Goal: Information Seeking & Learning: Learn about a topic

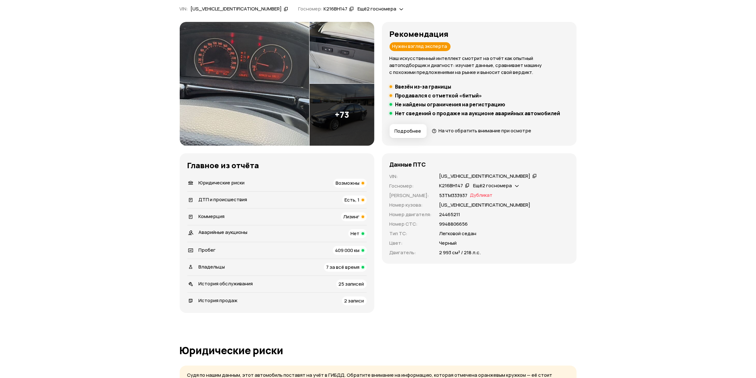
scroll to position [132, 0]
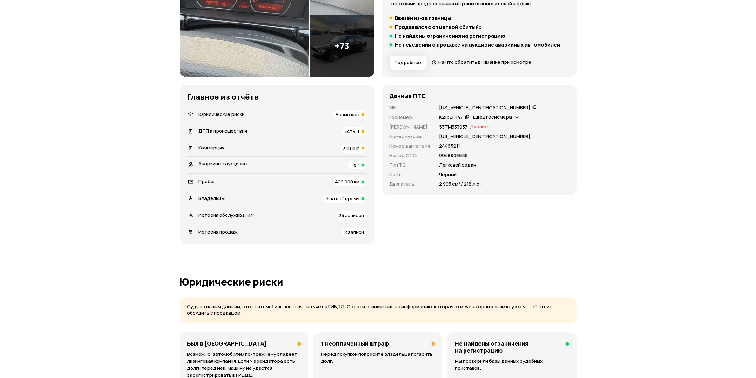
click at [355, 132] on span "Есть, 1" at bounding box center [352, 131] width 15 height 7
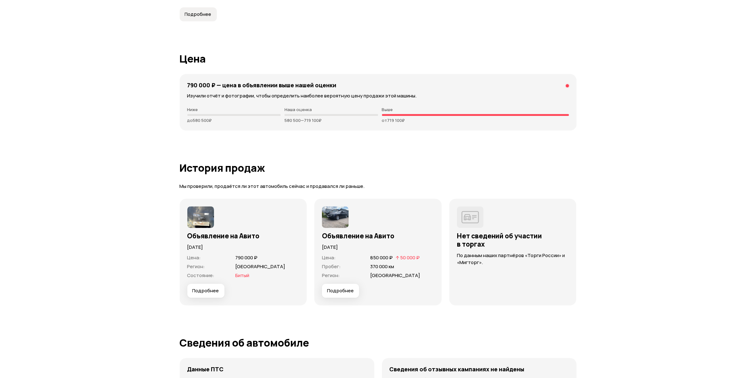
scroll to position [1889, 0]
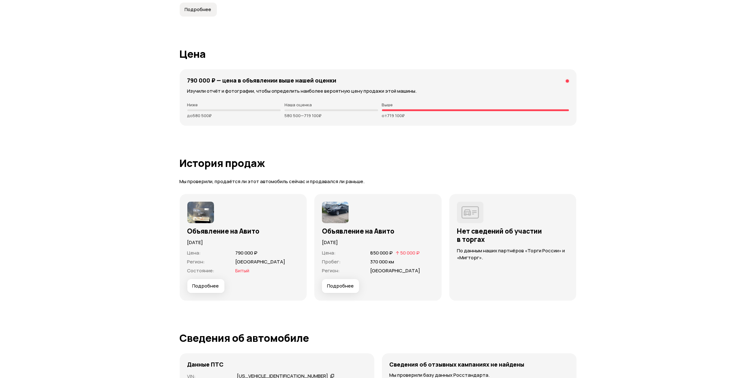
click at [207, 286] on span "Подробнее" at bounding box center [205, 286] width 27 height 6
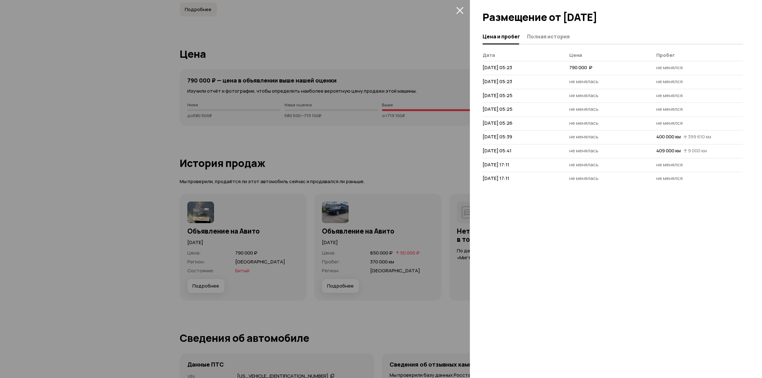
click at [203, 215] on div at bounding box center [381, 189] width 762 height 378
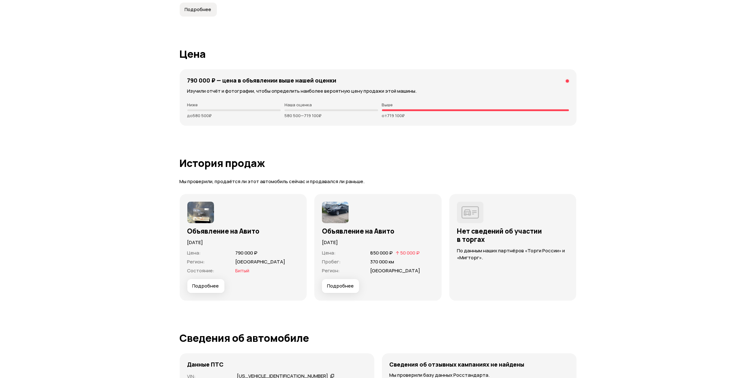
click at [204, 288] on button "Подробнее" at bounding box center [205, 286] width 37 height 14
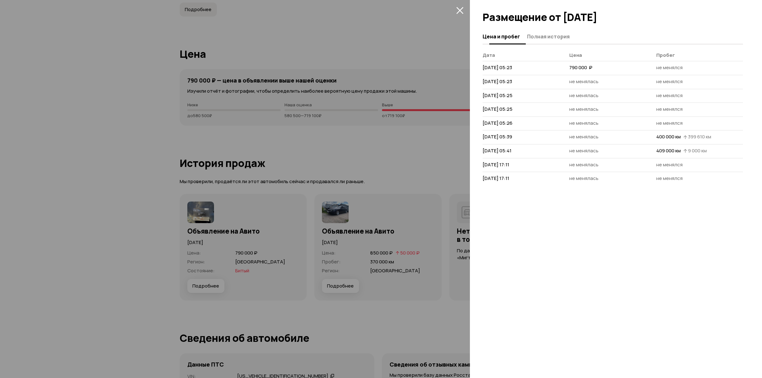
click at [538, 37] on span "Полная история" at bounding box center [548, 36] width 43 height 6
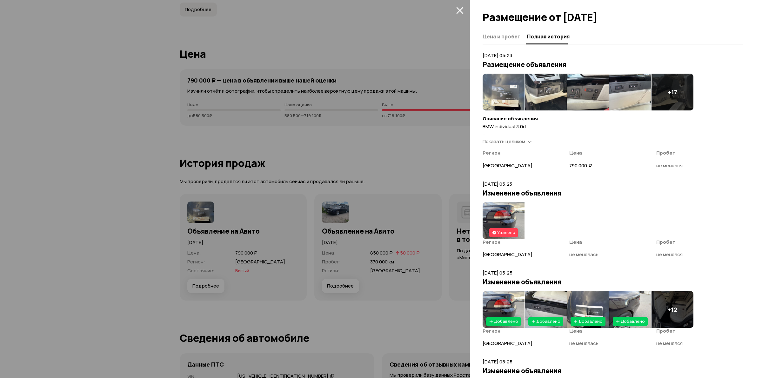
click at [504, 218] on img at bounding box center [504, 220] width 42 height 37
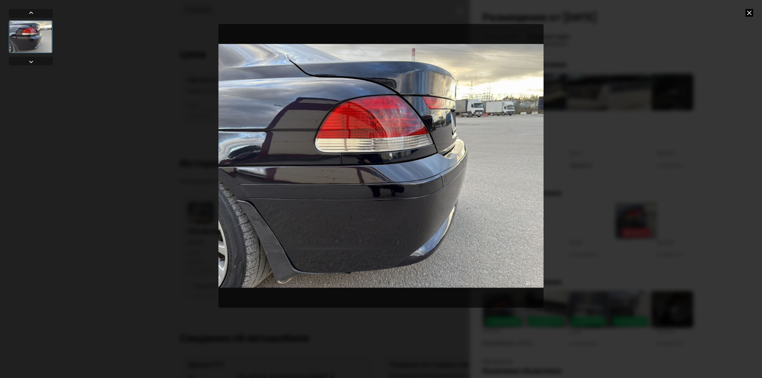
click at [752, 9] on icon at bounding box center [749, 13] width 8 height 8
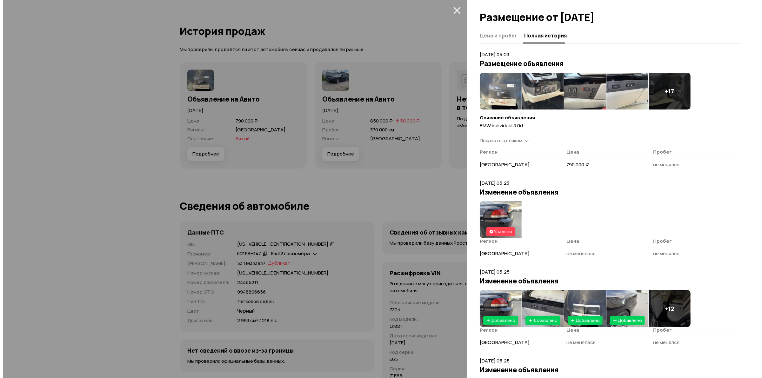
scroll to position [0, 0]
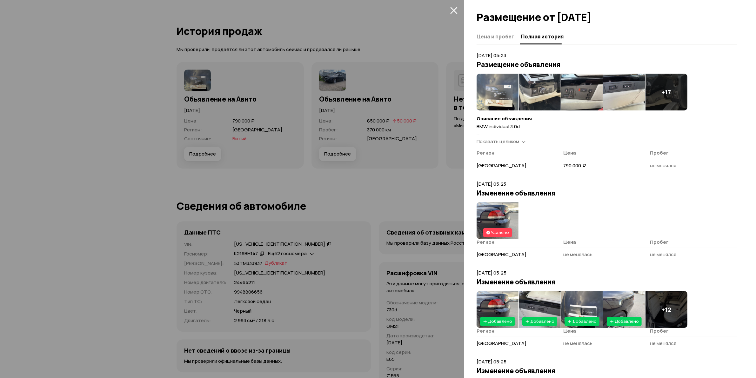
click at [505, 89] on img at bounding box center [498, 92] width 42 height 37
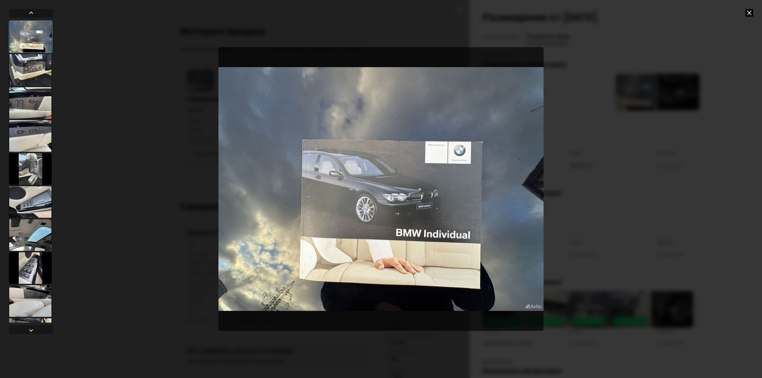
click at [30, 68] on div at bounding box center [30, 70] width 43 height 32
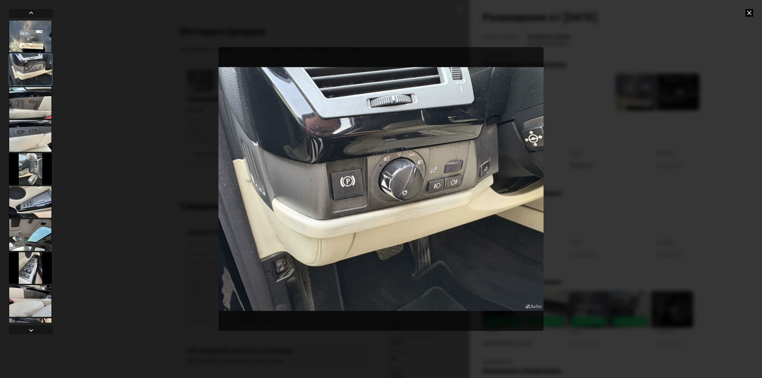
click at [32, 93] on div at bounding box center [30, 103] width 43 height 32
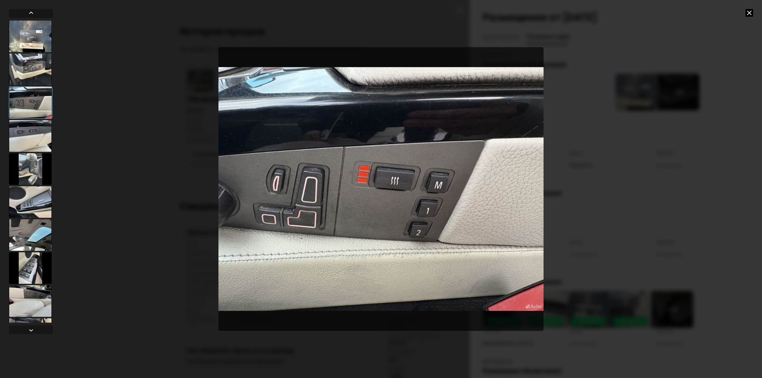
click at [30, 97] on div at bounding box center [30, 102] width 43 height 32
click at [16, 151] on div at bounding box center [30, 136] width 43 height 32
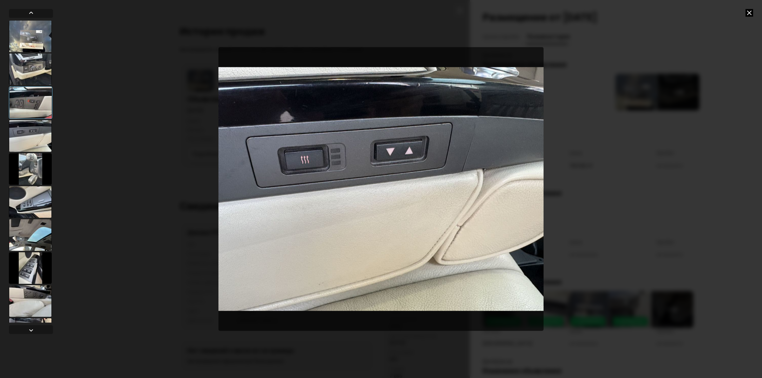
click at [26, 202] on div at bounding box center [30, 202] width 43 height 32
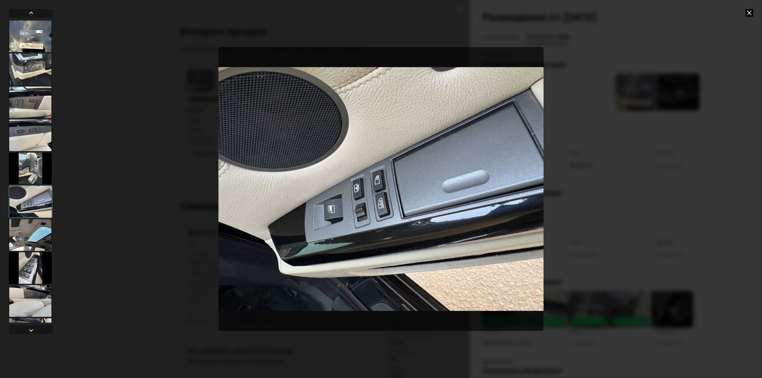
click at [29, 230] on div at bounding box center [30, 235] width 43 height 32
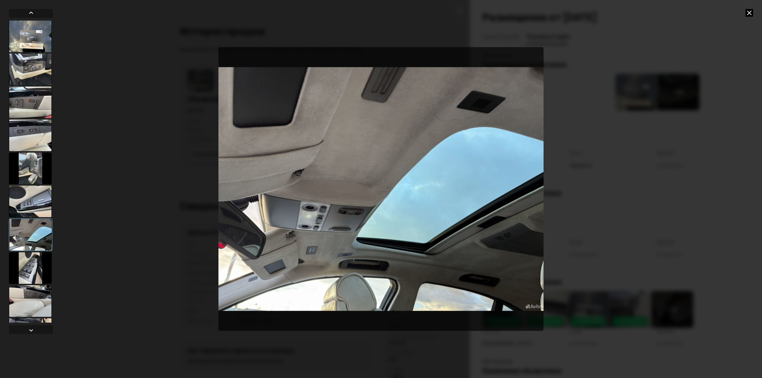
click at [37, 273] on div at bounding box center [30, 268] width 43 height 32
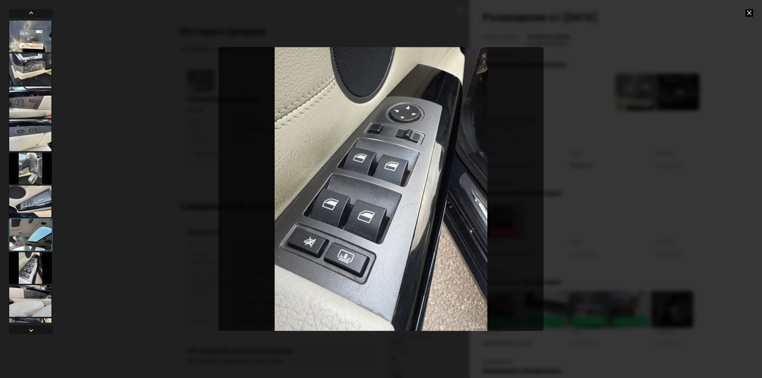
click at [31, 312] on div at bounding box center [30, 301] width 43 height 32
click at [29, 297] on div at bounding box center [30, 301] width 43 height 32
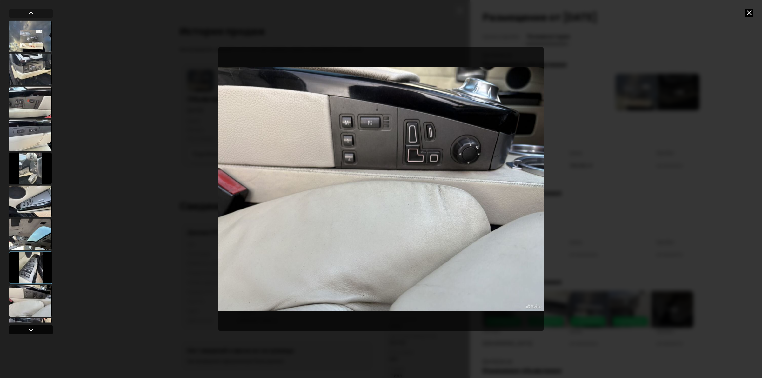
click at [30, 328] on div at bounding box center [31, 331] width 8 height 8
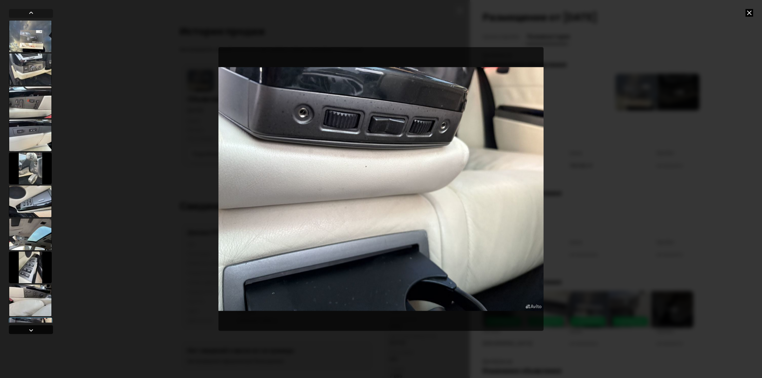
click at [30, 328] on div at bounding box center [31, 331] width 8 height 8
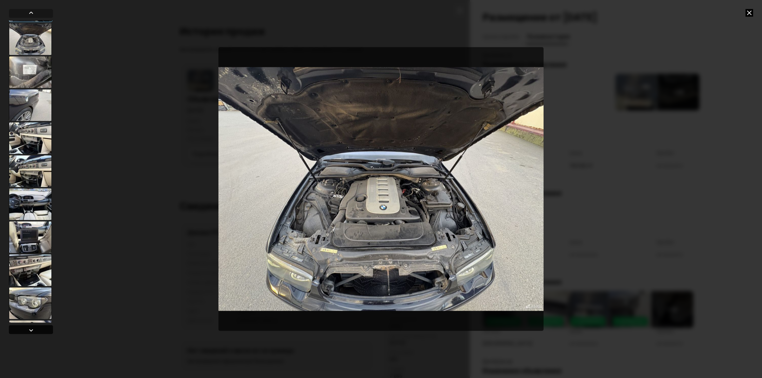
click at [30, 328] on div at bounding box center [31, 331] width 8 height 8
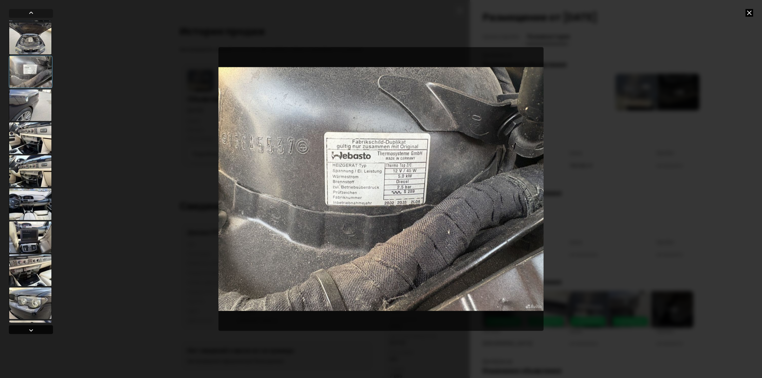
click at [30, 328] on div at bounding box center [31, 331] width 8 height 8
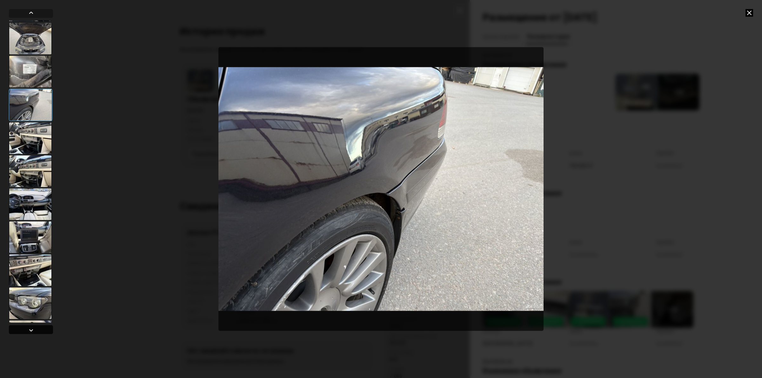
click at [30, 328] on div at bounding box center [31, 331] width 8 height 8
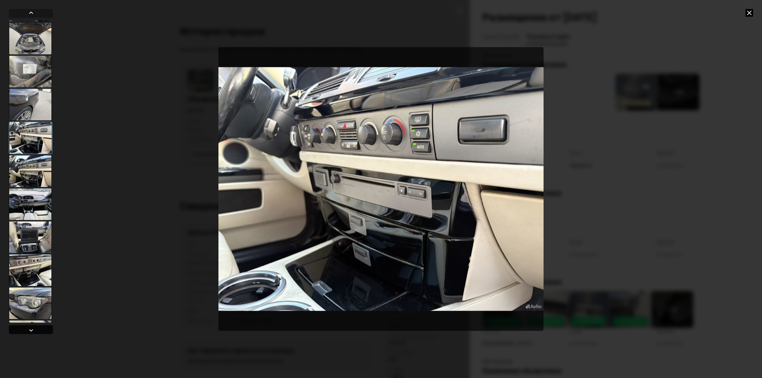
click at [30, 328] on div at bounding box center [31, 331] width 8 height 8
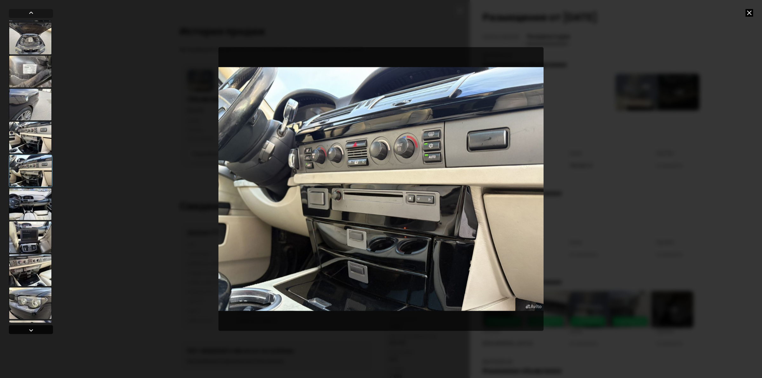
click at [30, 328] on div at bounding box center [31, 331] width 8 height 8
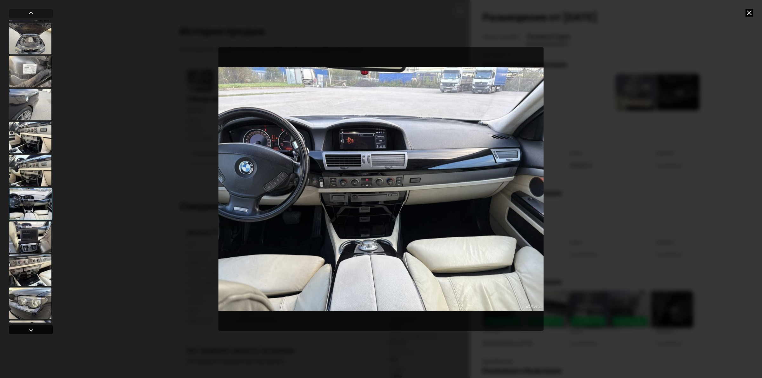
click at [30, 328] on div at bounding box center [31, 331] width 8 height 8
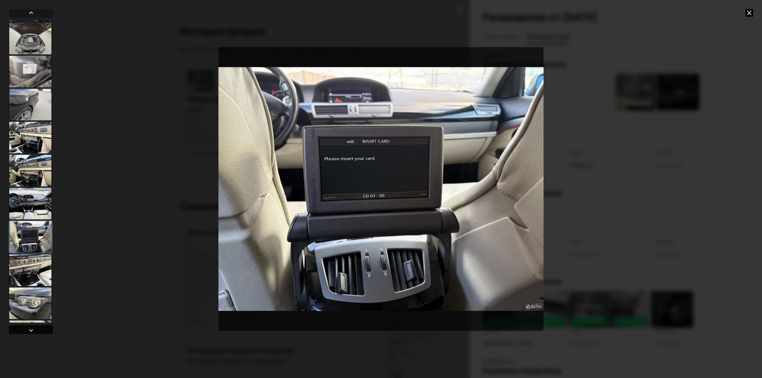
click at [28, 327] on div at bounding box center [31, 331] width 8 height 8
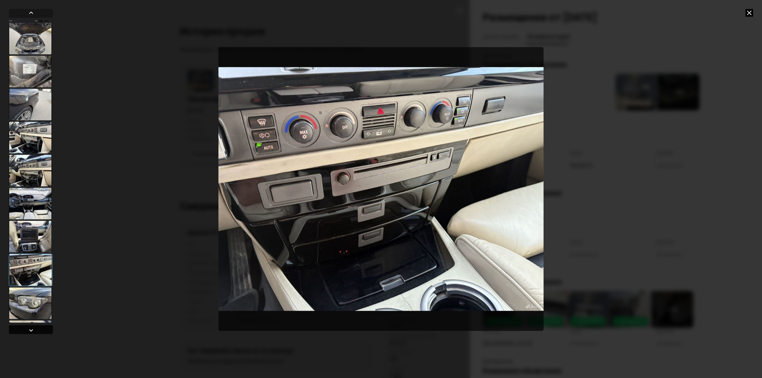
click at [28, 327] on div at bounding box center [31, 331] width 8 height 8
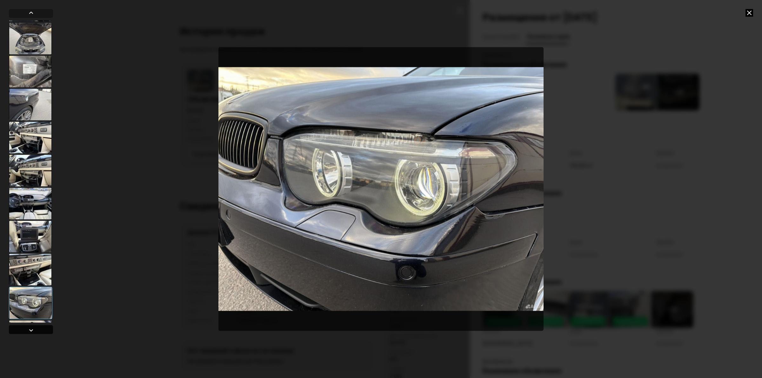
click at [28, 327] on div at bounding box center [31, 331] width 8 height 8
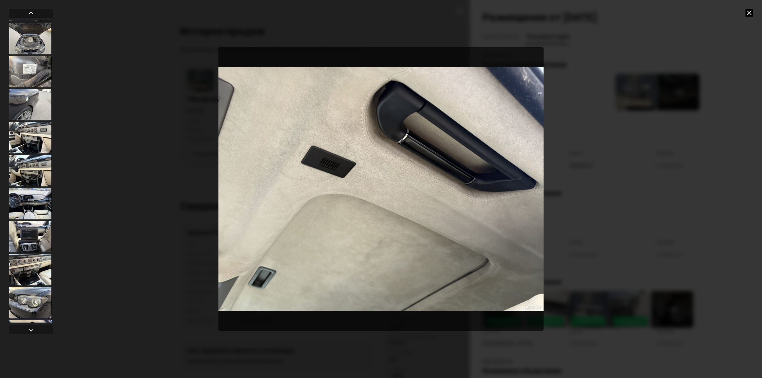
click at [25, 287] on div at bounding box center [30, 303] width 43 height 32
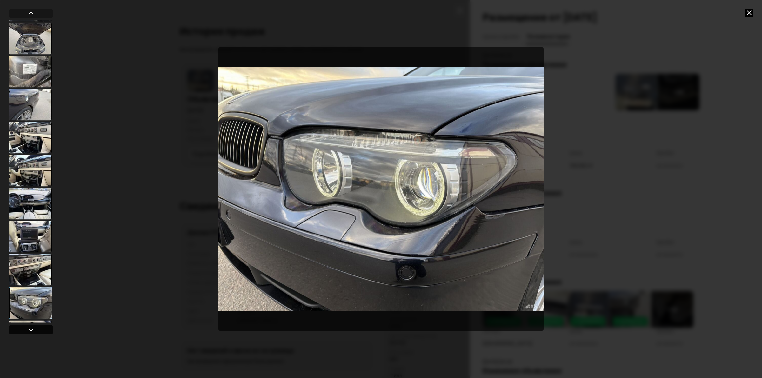
click at [29, 327] on div at bounding box center [31, 331] width 8 height 8
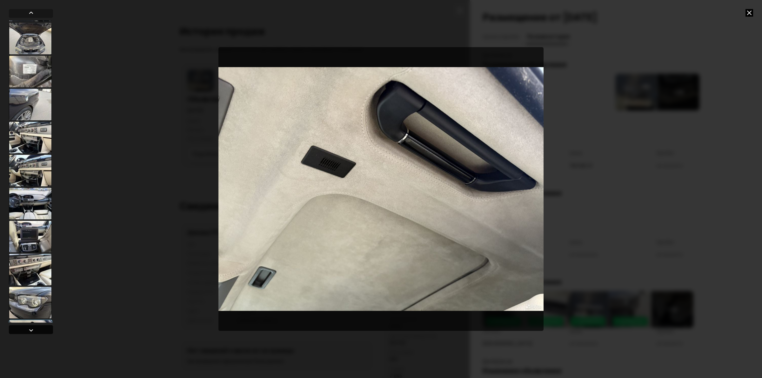
click at [29, 327] on div at bounding box center [31, 331] width 8 height 8
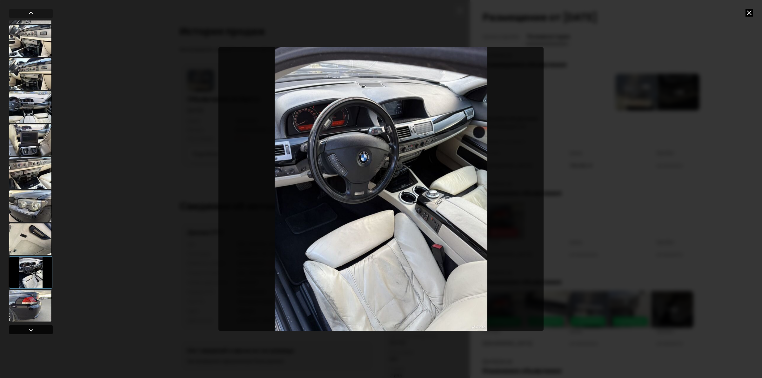
click at [29, 327] on div at bounding box center [31, 331] width 8 height 8
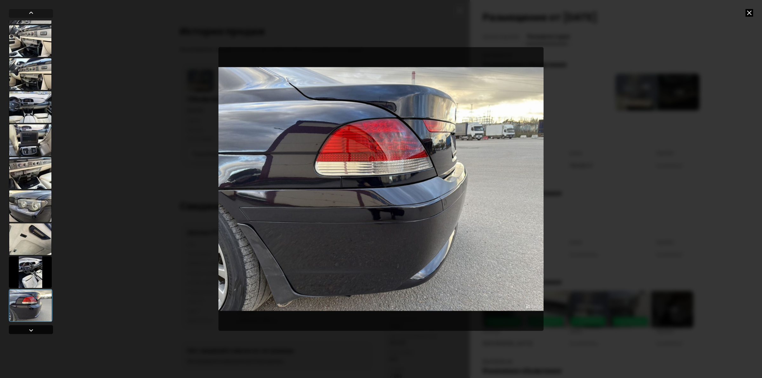
click at [28, 330] on div at bounding box center [31, 331] width 8 height 8
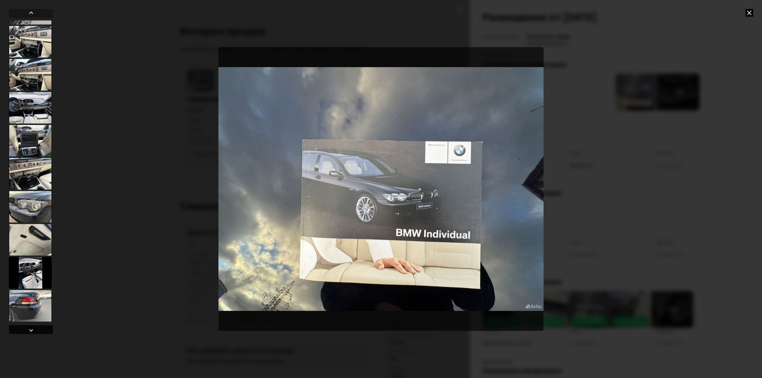
click at [28, 330] on div at bounding box center [31, 331] width 8 height 8
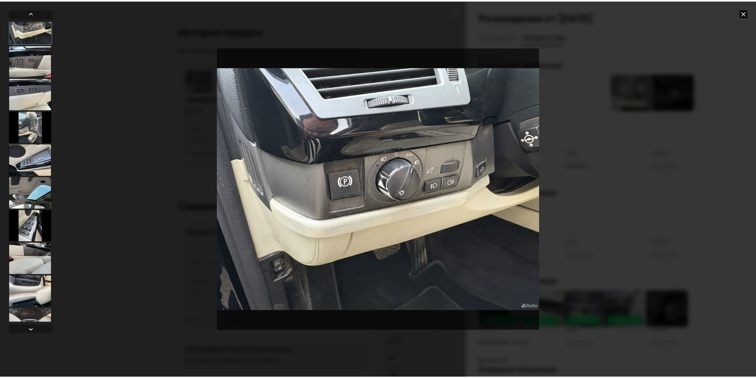
scroll to position [42, 0]
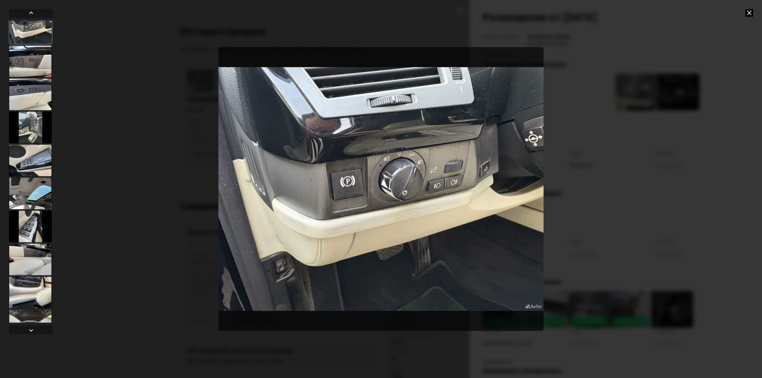
click at [751, 14] on icon at bounding box center [749, 13] width 8 height 8
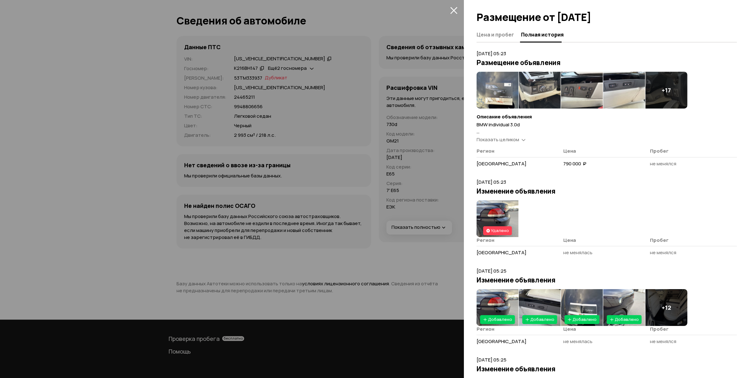
scroll to position [0, 0]
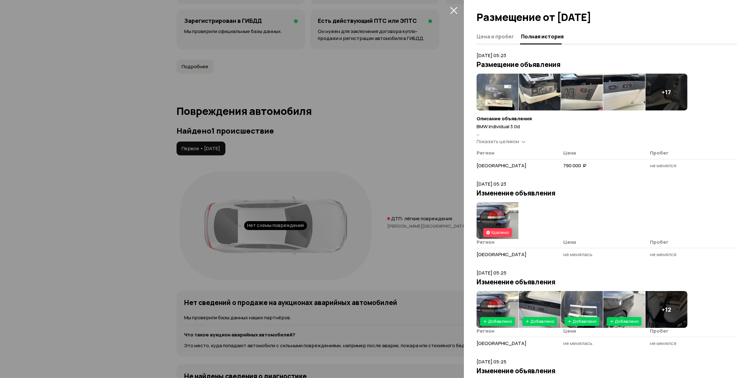
click at [450, 9] on button "закрыть" at bounding box center [454, 10] width 10 height 10
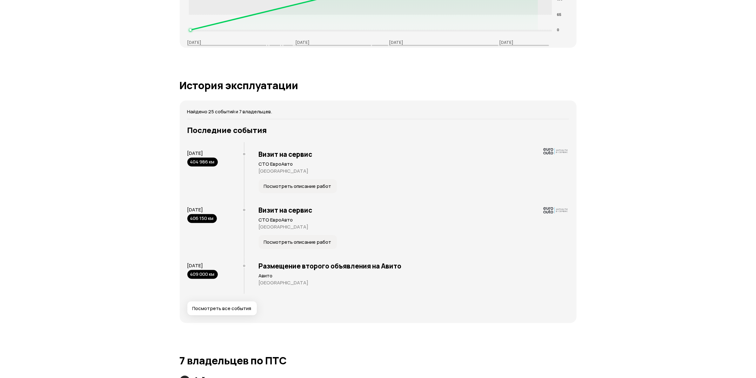
scroll to position [1032, 0]
